Goal: Information Seeking & Learning: Learn about a topic

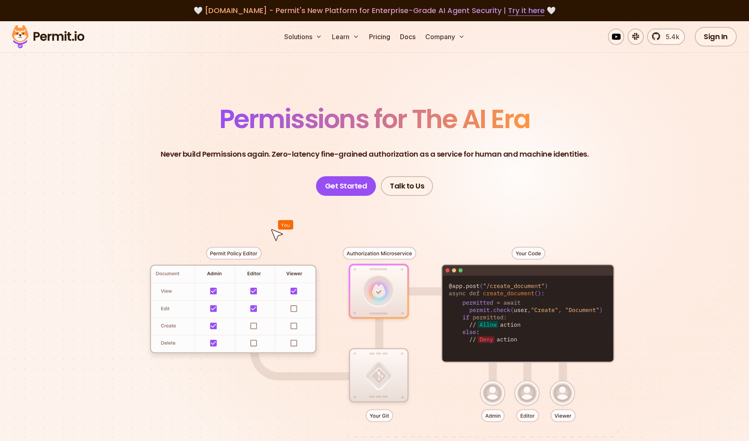
click at [194, 154] on p "Never build Permissions again. Zero-latency fine-grained authorization as a ser…" at bounding box center [375, 153] width 428 height 11
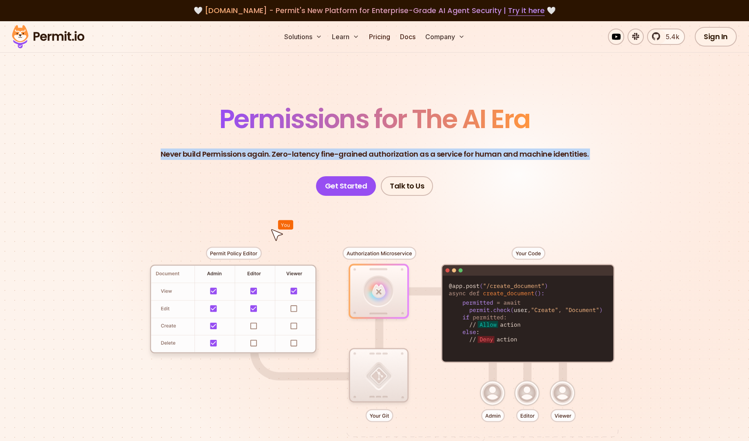
click at [194, 154] on p "Never build Permissions again. Zero-latency fine-grained authorization as a ser…" at bounding box center [375, 153] width 428 height 11
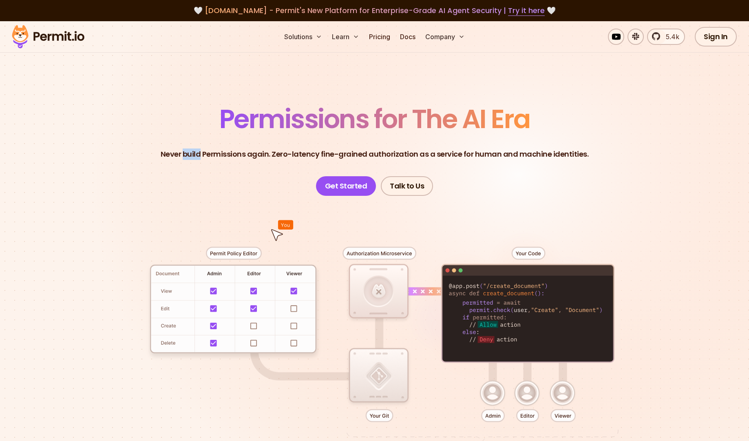
click at [194, 154] on p "Never build Permissions again. Zero-latency fine-grained authorization as a ser…" at bounding box center [375, 153] width 428 height 11
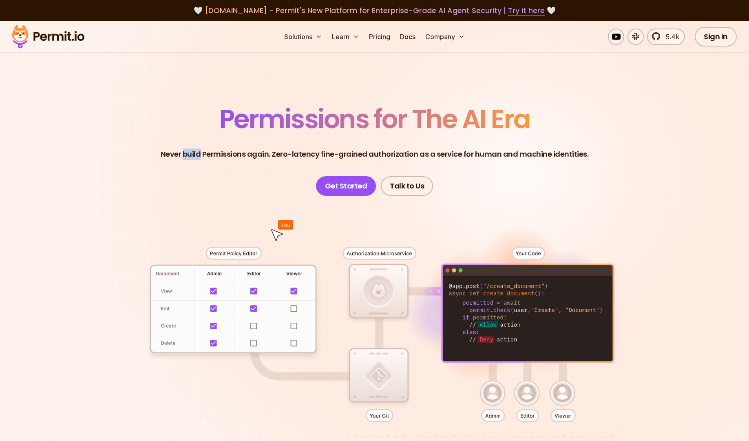
click at [194, 154] on p "Never build Permissions again. Zero-latency fine-grained authorization as a ser…" at bounding box center [375, 153] width 428 height 11
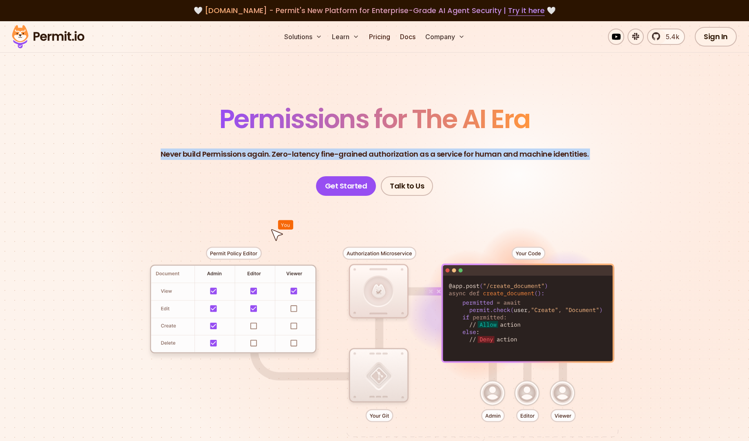
click at [194, 154] on p "Never build Permissions again. Zero-latency fine-grained authorization as a ser…" at bounding box center [375, 153] width 428 height 11
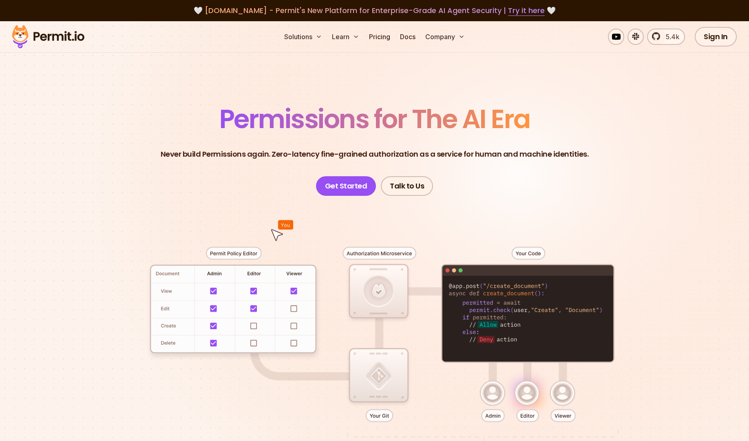
click at [194, 156] on p "Never build Permissions again. Zero-latency fine-grained authorization as a ser…" at bounding box center [375, 153] width 428 height 11
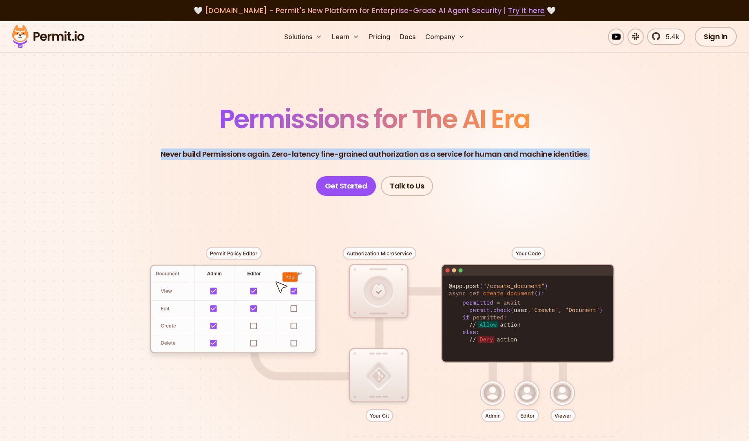
click at [194, 156] on p "Never build Permissions again. Zero-latency fine-grained authorization as a ser…" at bounding box center [375, 153] width 428 height 11
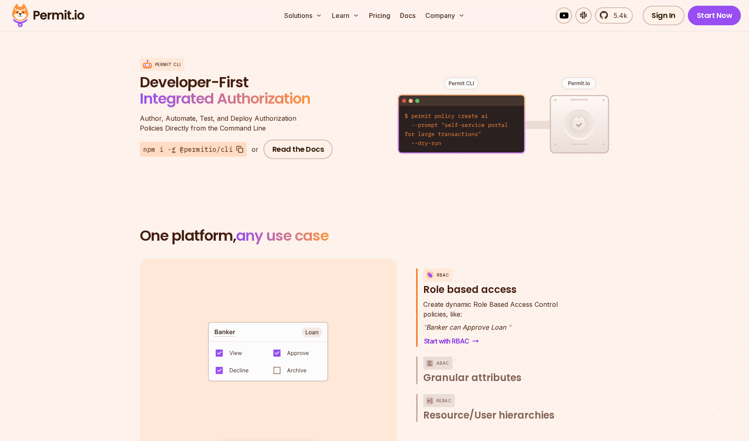
scroll to position [19, 0]
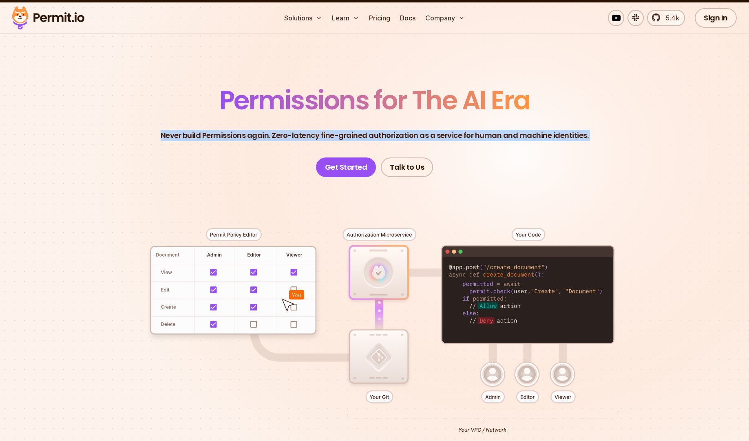
click at [42, 13] on img at bounding box center [48, 18] width 80 height 28
click at [214, 128] on header "Permissions for The AI Era Never build Permissions again. Zero-latency fine-gra…" at bounding box center [374, 132] width 571 height 90
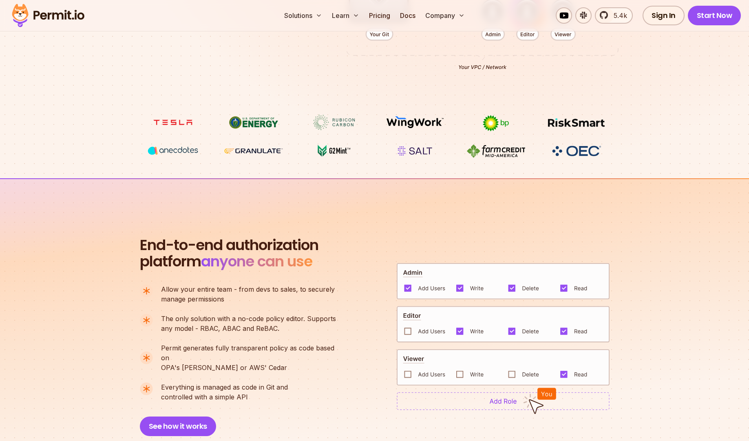
scroll to position [387, 0]
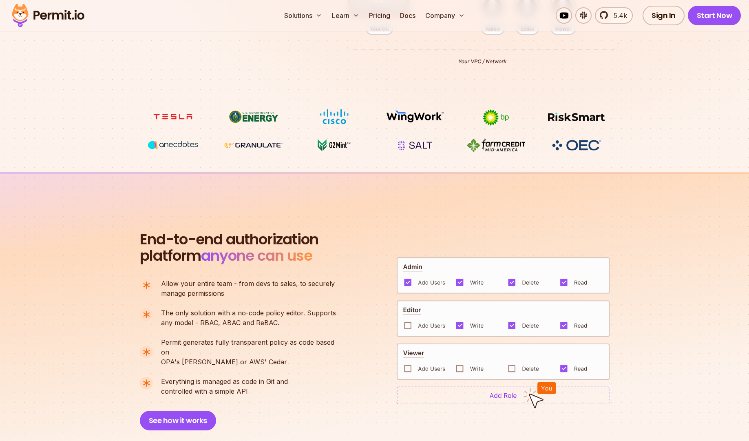
click at [494, 397] on img at bounding box center [503, 395] width 213 height 18
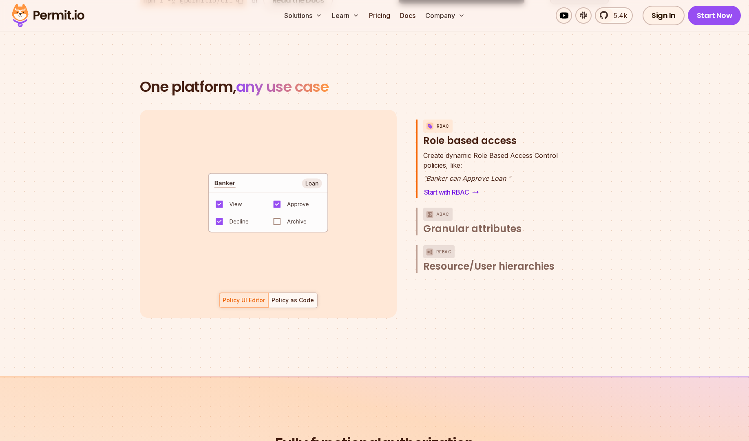
scroll to position [1520, 0]
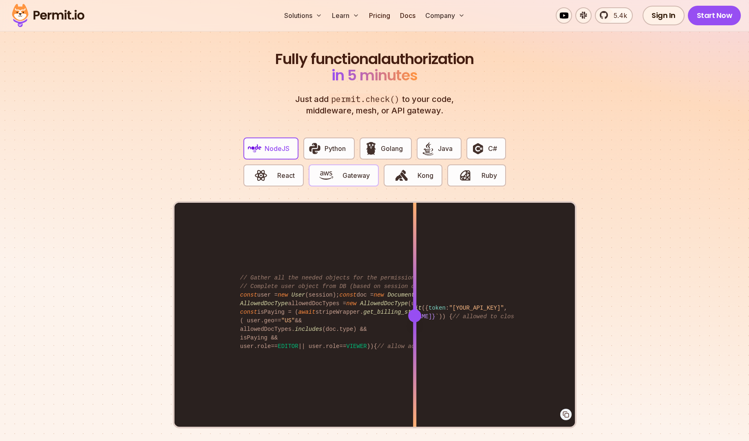
click at [327, 168] on img "button" at bounding box center [326, 175] width 14 height 14
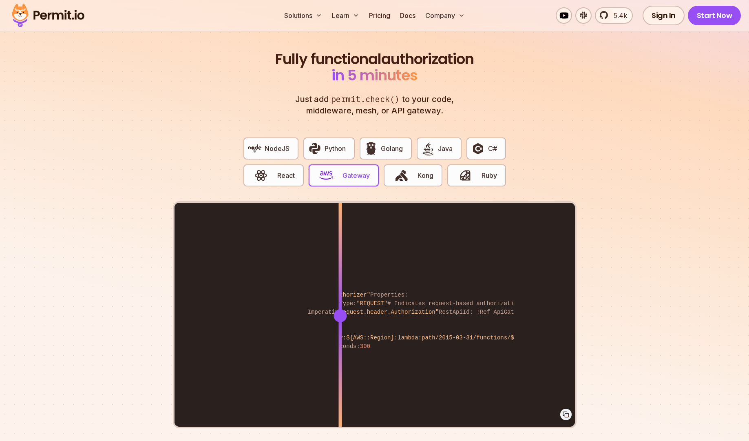
drag, startPoint x: 413, startPoint y: 310, endPoint x: 337, endPoint y: 295, distance: 77.7
click at [338, 295] on div at bounding box center [339, 315] width 3 height 225
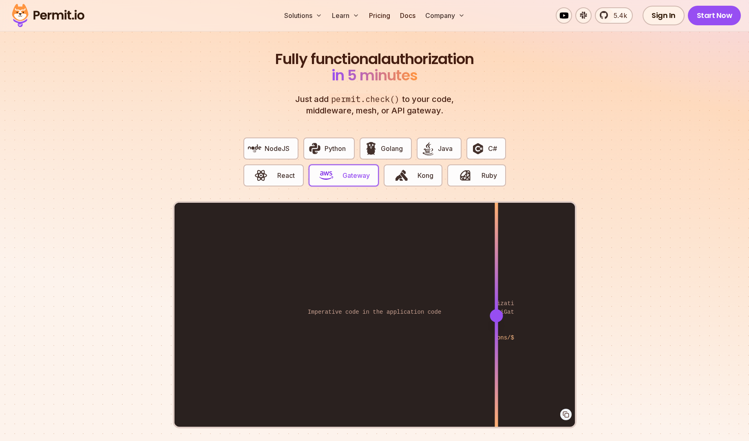
drag, startPoint x: 337, startPoint y: 295, endPoint x: 496, endPoint y: 355, distance: 170.1
click at [496, 355] on div at bounding box center [495, 315] width 3 height 225
click at [332, 143] on span "Python" at bounding box center [334, 148] width 21 height 10
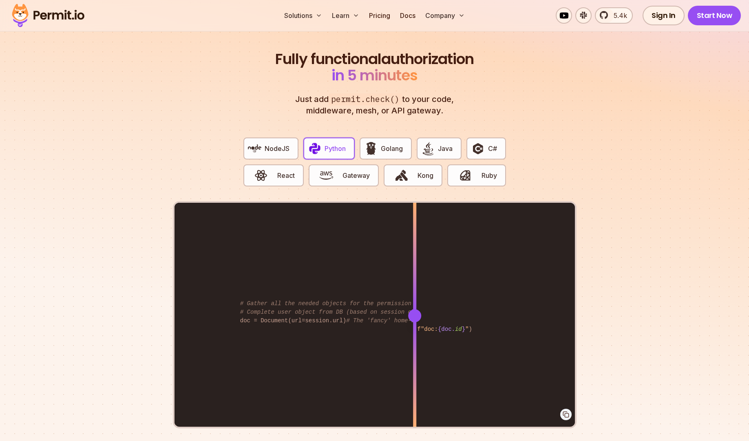
click at [415, 309] on div at bounding box center [414, 315] width 13 height 13
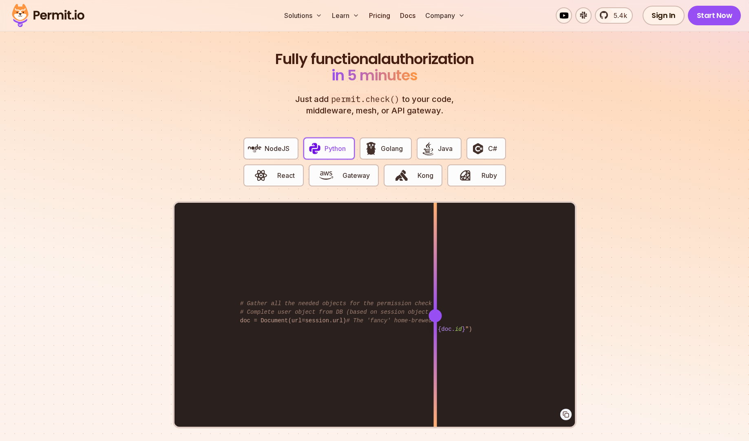
drag, startPoint x: 415, startPoint y: 309, endPoint x: 435, endPoint y: 308, distance: 20.4
click at [435, 309] on div at bounding box center [434, 315] width 13 height 13
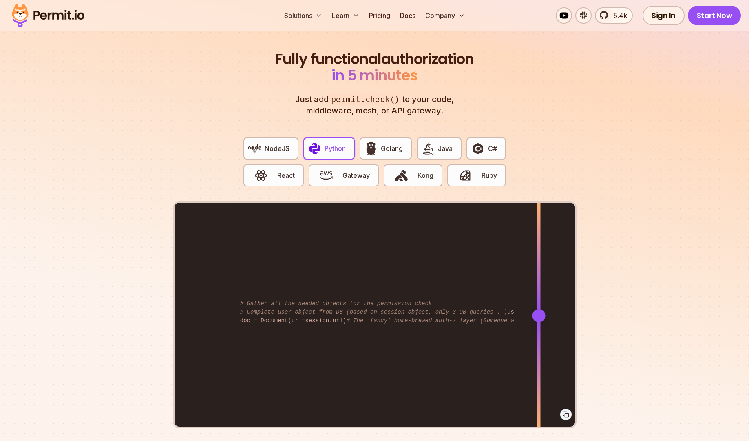
drag, startPoint x: 439, startPoint y: 309, endPoint x: 538, endPoint y: 311, distance: 99.5
click at [538, 311] on div at bounding box center [538, 315] width 13 height 13
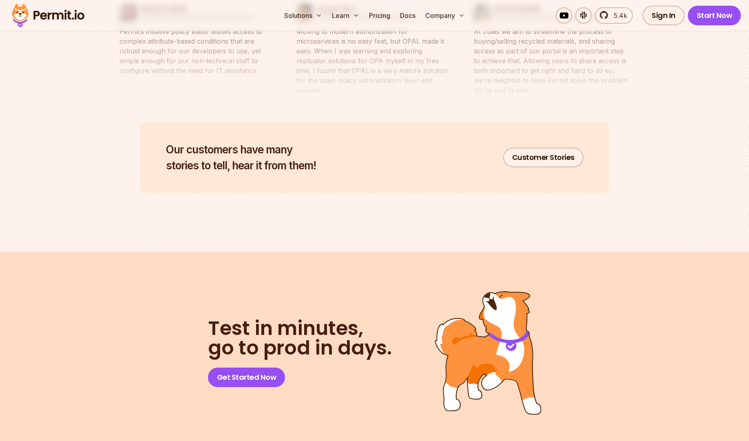
scroll to position [4297, 0]
